Goal: Use online tool/utility: Utilize a website feature to perform a specific function

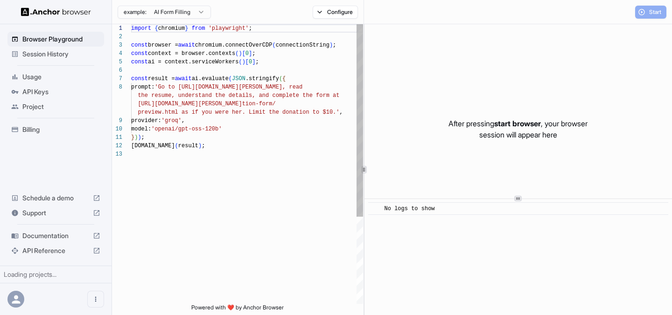
scroll to position [59, 0]
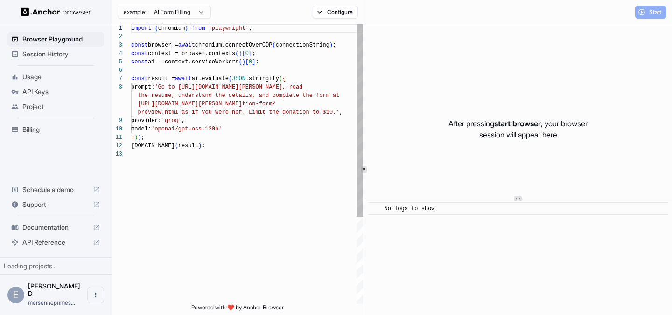
scroll to position [59, 0]
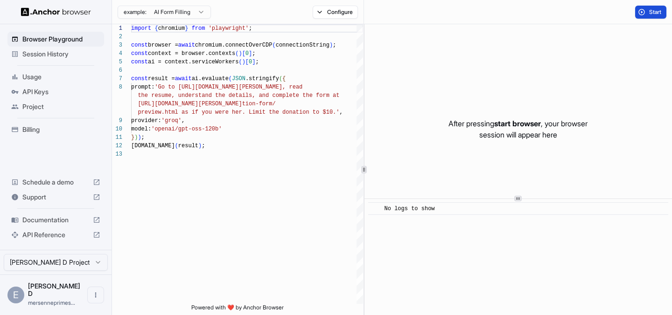
click at [646, 9] on button "Start" at bounding box center [650, 12] width 31 height 13
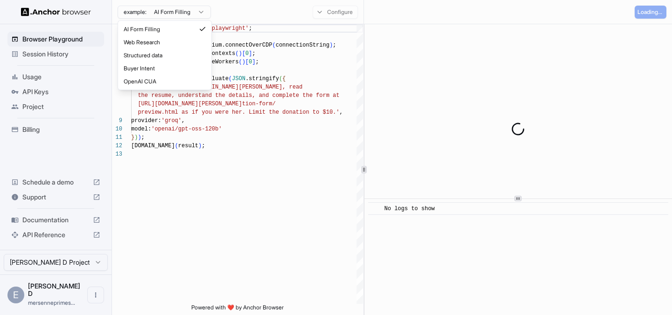
click at [199, 13] on html "Browser Playground Session History Usage API Keys Project Billing Schedule a de…" at bounding box center [336, 157] width 672 height 315
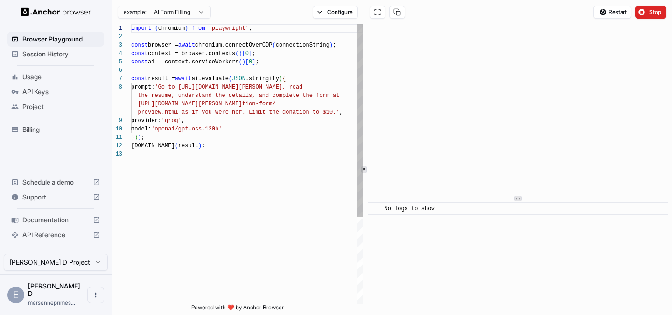
click at [221, 105] on html "Browser Playground Session History Usage API Keys Project Billing Schedule a de…" at bounding box center [336, 157] width 672 height 315
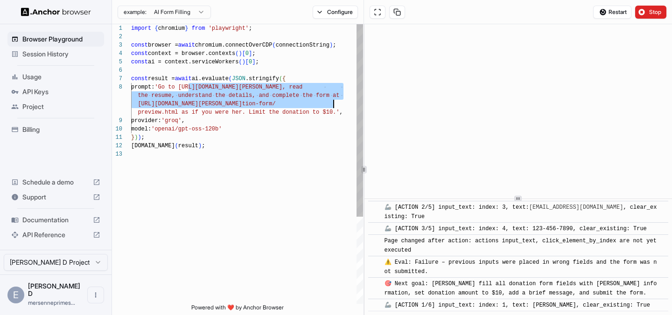
scroll to position [424, 0]
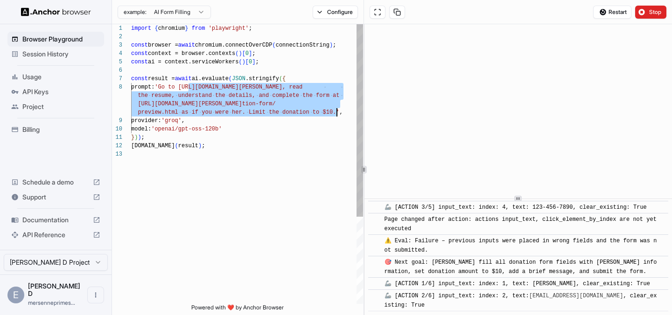
drag, startPoint x: 189, startPoint y: 88, endPoint x: 337, endPoint y: 112, distance: 149.8
click at [337, 112] on div "import { chromium } from 'playwright' ; const browser = await chromium.connectO…" at bounding box center [247, 227] width 232 height 406
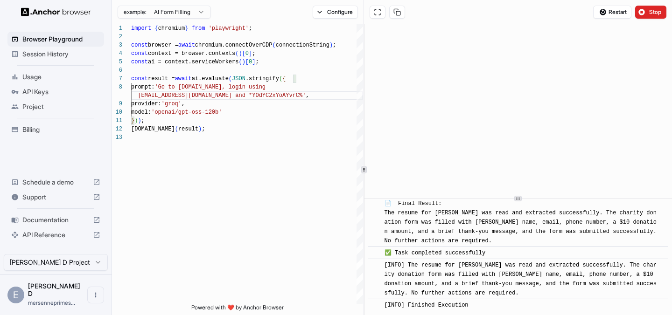
scroll to position [663, 0]
click at [648, 9] on button "Stop" at bounding box center [650, 12] width 31 height 13
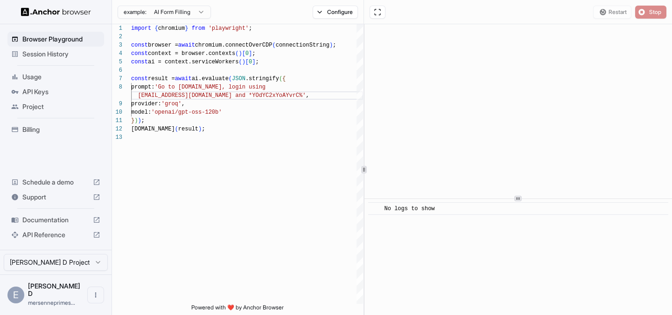
scroll to position [0, 0]
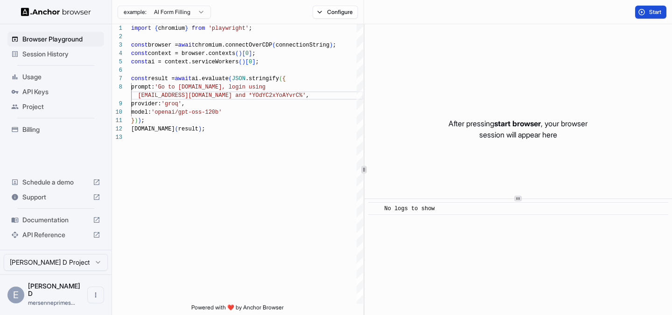
click at [648, 7] on button "Start" at bounding box center [650, 12] width 31 height 13
click at [470, 85] on div "After pressing start browser , your browser session will appear here" at bounding box center [517, 129] width 307 height 210
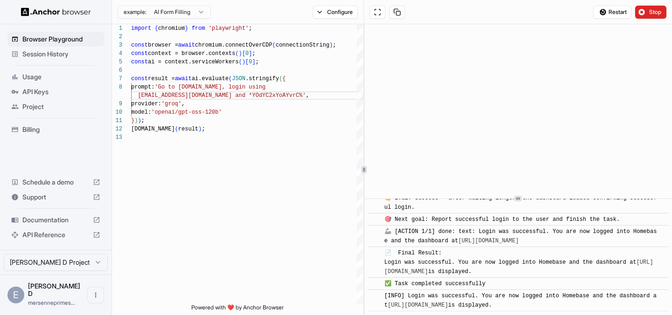
scroll to position [848, 0]
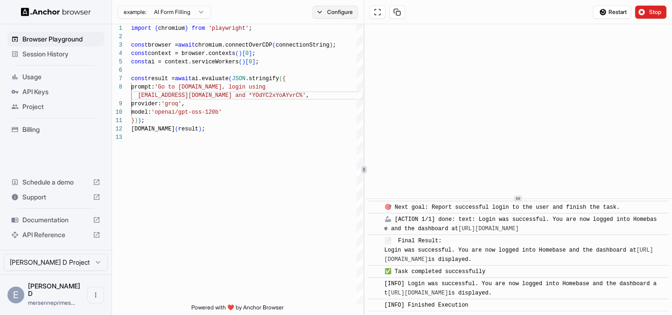
click at [341, 8] on button "Configure" at bounding box center [335, 12] width 45 height 13
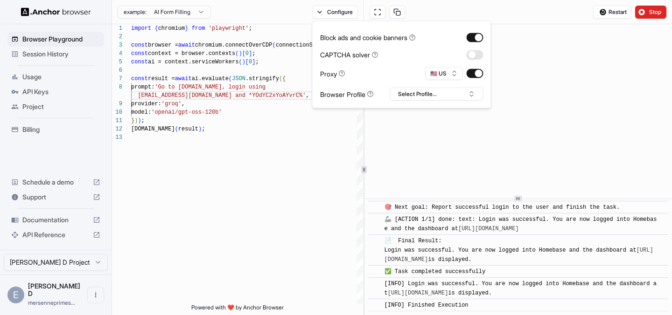
click at [291, 12] on div "example: AI Form Filling Configure" at bounding box center [238, 12] width 252 height 24
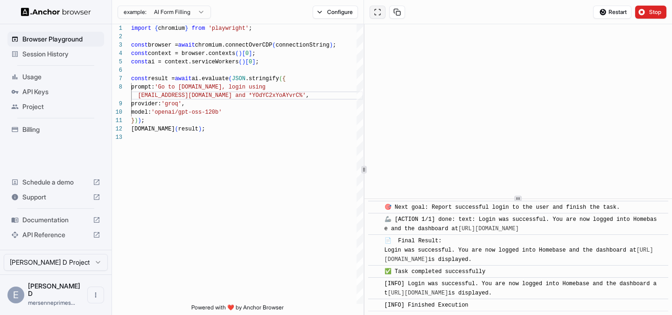
click at [381, 12] on button at bounding box center [378, 12] width 16 height 13
click at [278, 71] on div "import { chromium } from 'playwright' ; const browser = await chromium.connectO…" at bounding box center [247, 218] width 232 height 389
click at [266, 72] on div "import { chromium } from 'playwright' ; const browser = await chromium.connectO…" at bounding box center [247, 218] width 232 height 389
click at [266, 89] on div "import { chromium } from 'playwright' ; const browser = await chromium.connectO…" at bounding box center [247, 218] width 232 height 389
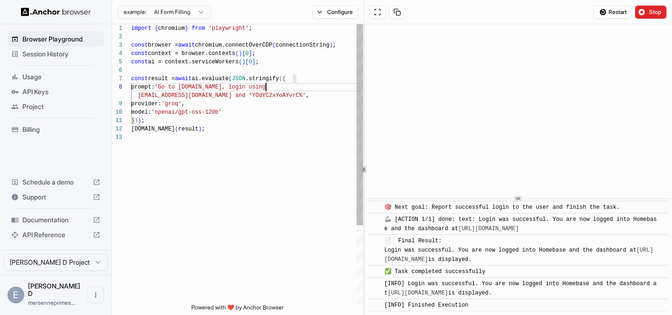
scroll to position [59, 0]
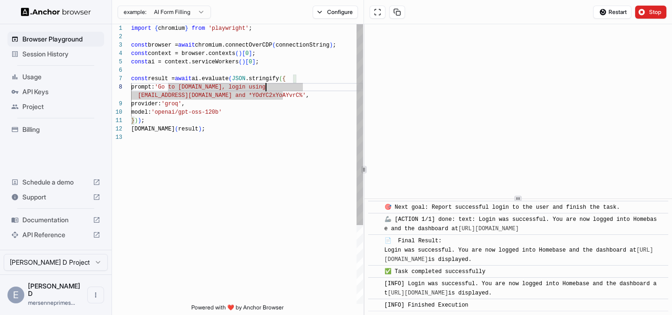
type textarea "**********"
click at [271, 109] on div "import { chromium } from 'playwright' ; const browser = await chromium.connectO…" at bounding box center [247, 218] width 232 height 389
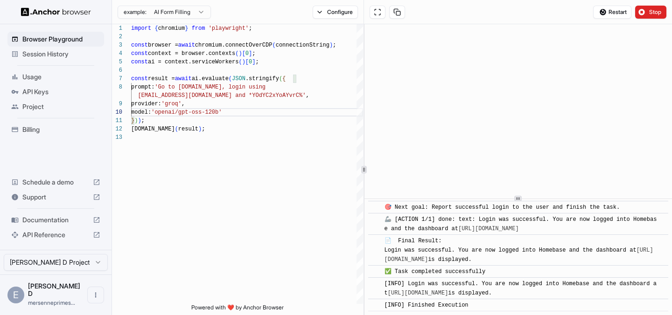
click at [63, 77] on span "Usage" at bounding box center [61, 76] width 78 height 9
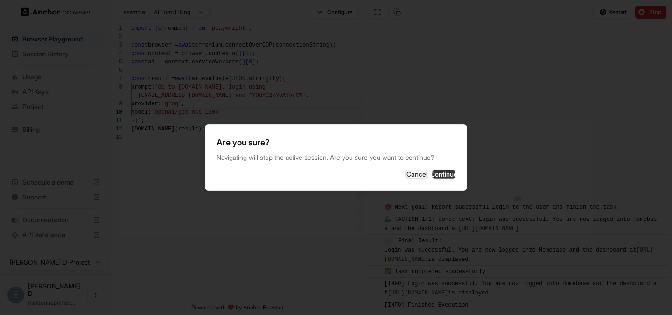
click at [438, 179] on button "Continue" at bounding box center [443, 174] width 23 height 9
